Goal: Transaction & Acquisition: Purchase product/service

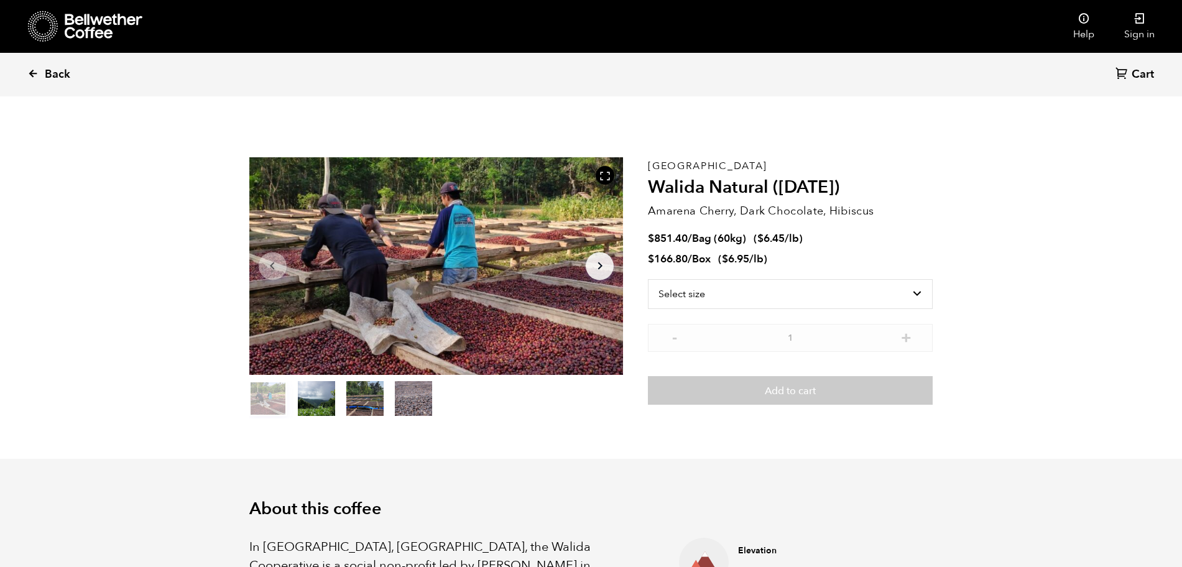
click at [62, 76] on span "Back" at bounding box center [57, 74] width 25 height 15
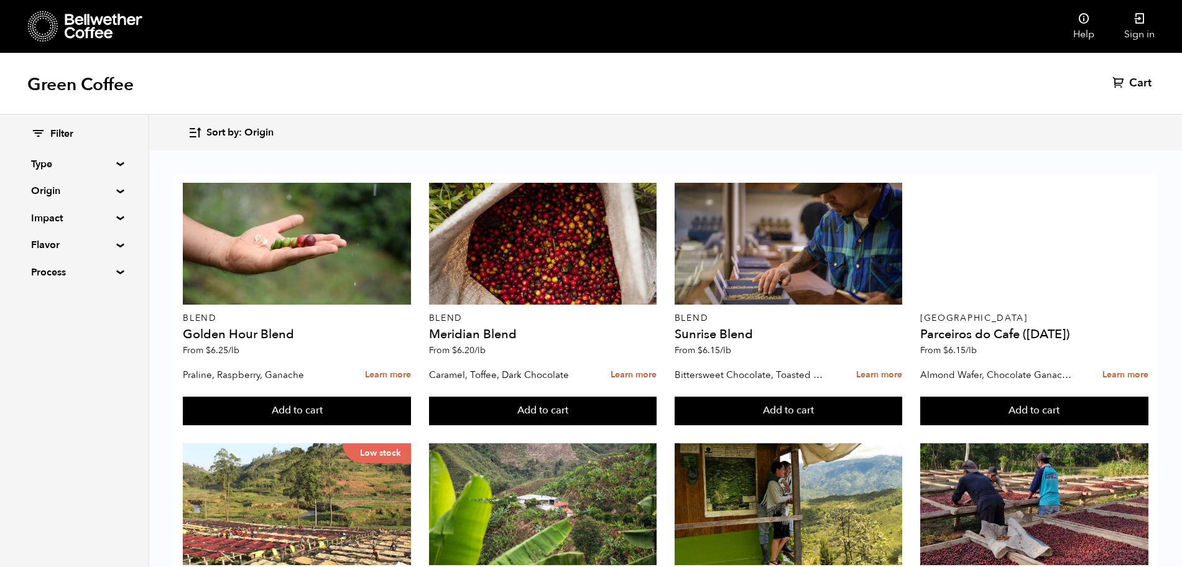
scroll to position [311, 0]
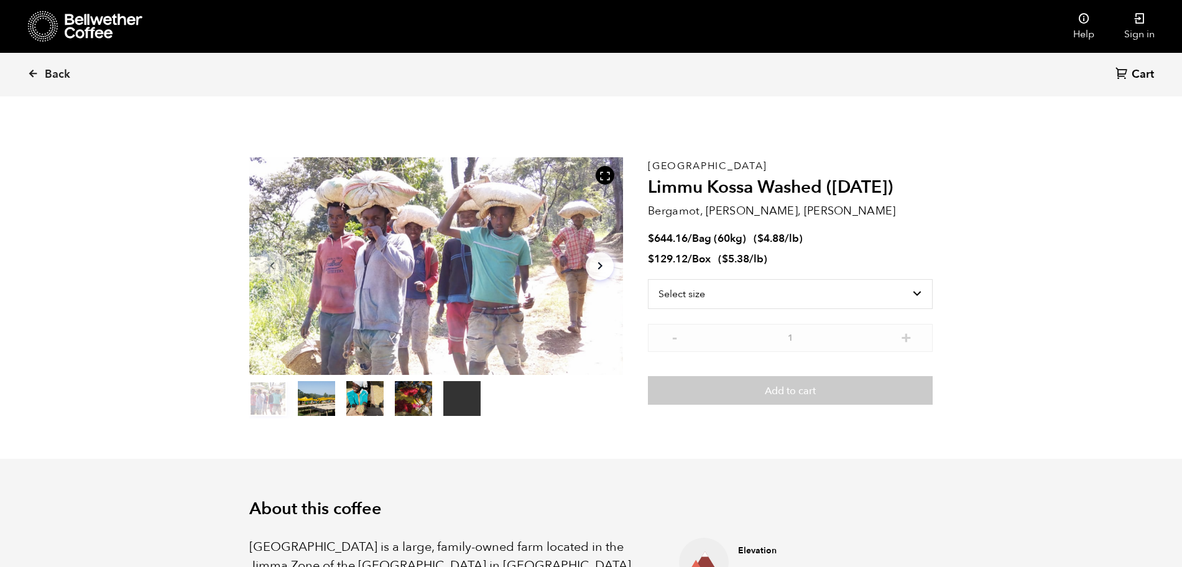
scroll to position [541, 662]
drag, startPoint x: 649, startPoint y: 189, endPoint x: 949, endPoint y: 191, distance: 299.8
click at [949, 191] on section "Your browser does not support the video tag. Item 1 of 5 Your browser does not …" at bounding box center [591, 288] width 746 height 342
copy h2 "Limmu Kossa Washed (SEP 23)"
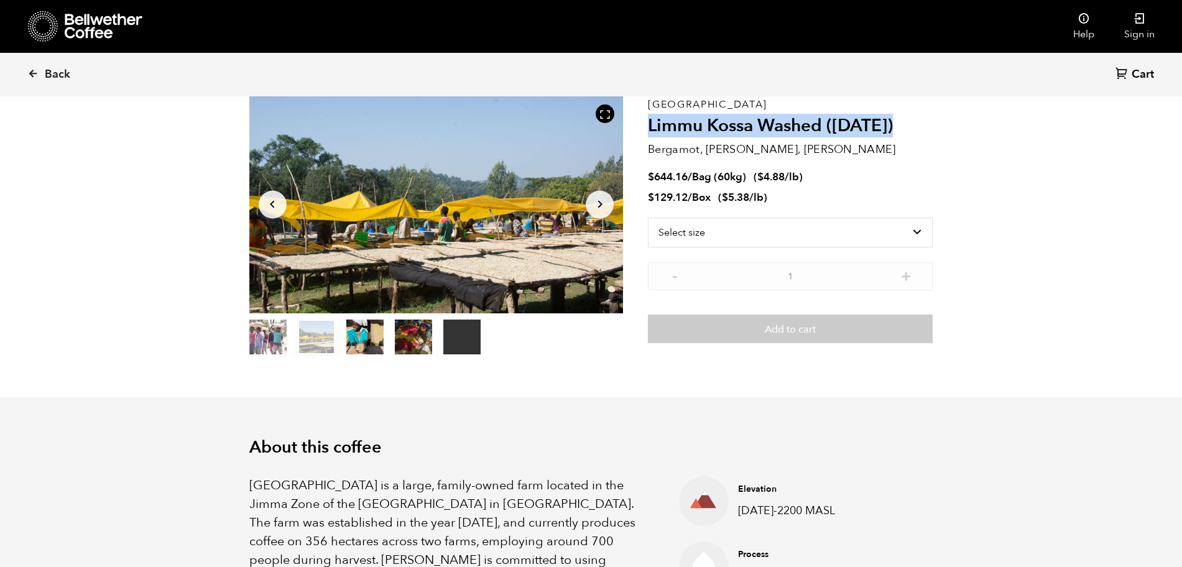
scroll to position [0, 0]
